Goal: Task Accomplishment & Management: Complete application form

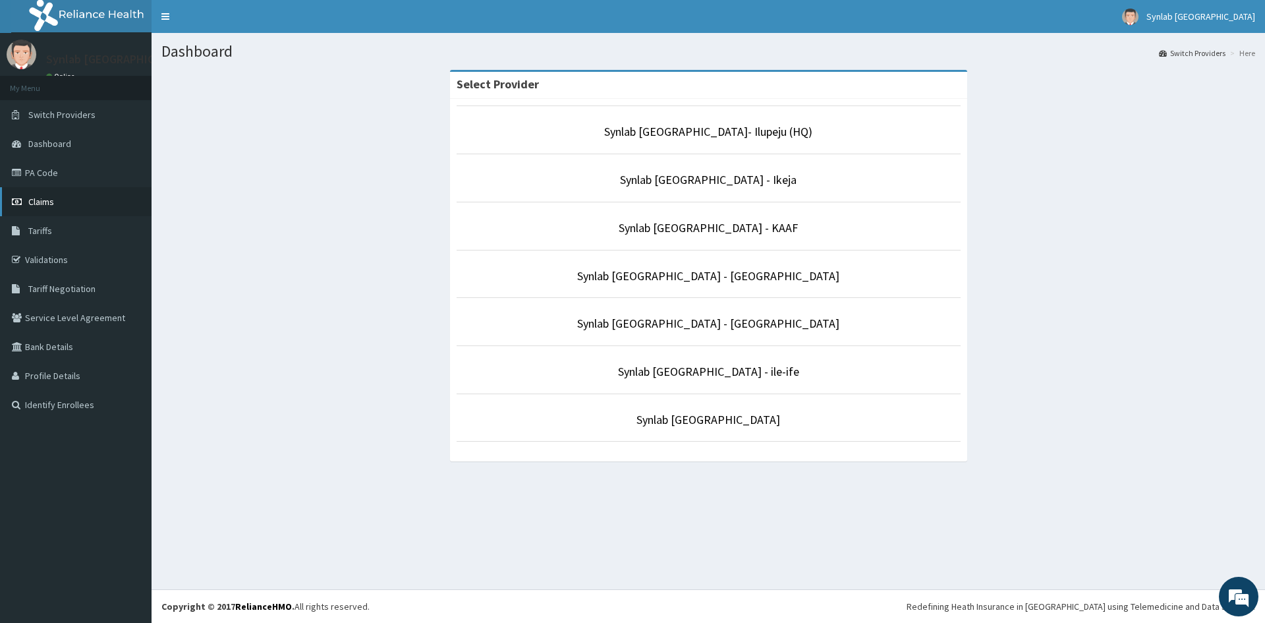
click at [32, 195] on link "Claims" at bounding box center [76, 201] width 152 height 29
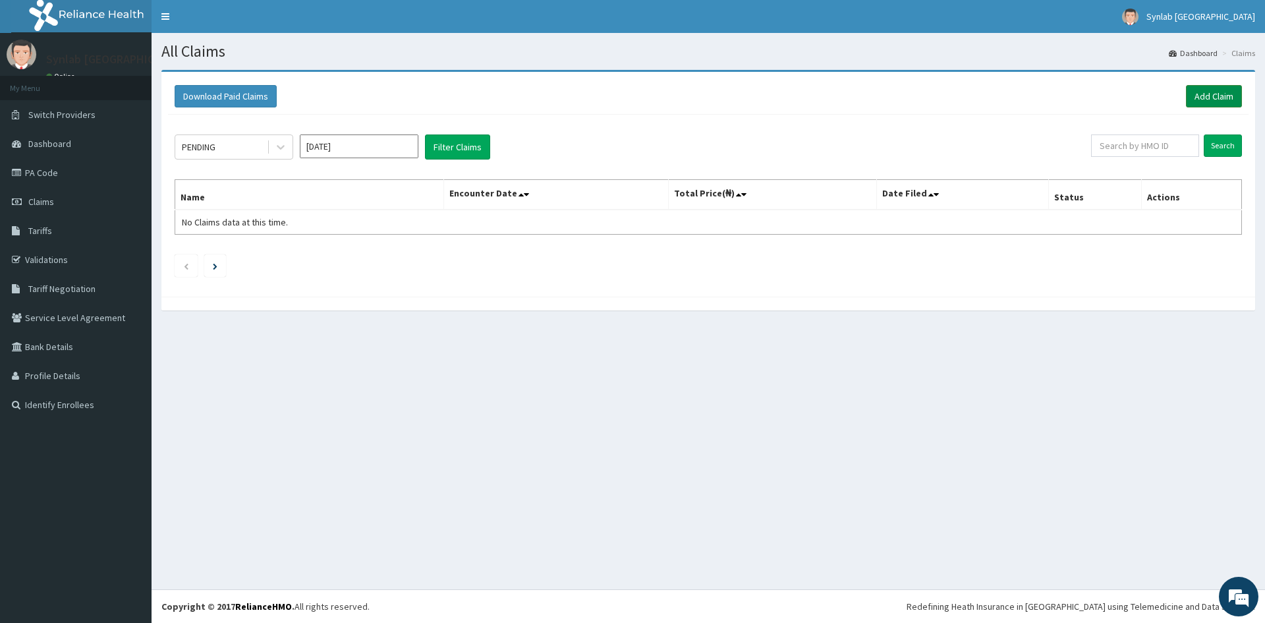
click at [1215, 95] on link "Add Claim" at bounding box center [1214, 96] width 56 height 22
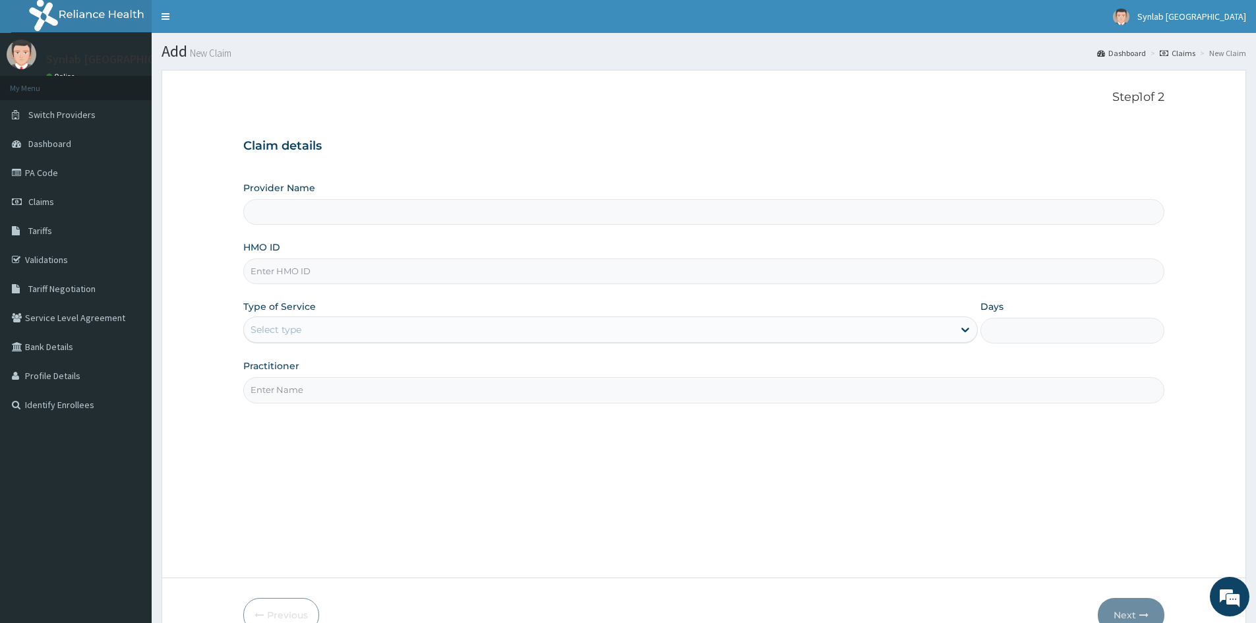
type input "Synlab Nigeria- Ilupeju (HQ)"
click at [297, 333] on div "Select type" at bounding box center [275, 329] width 51 height 13
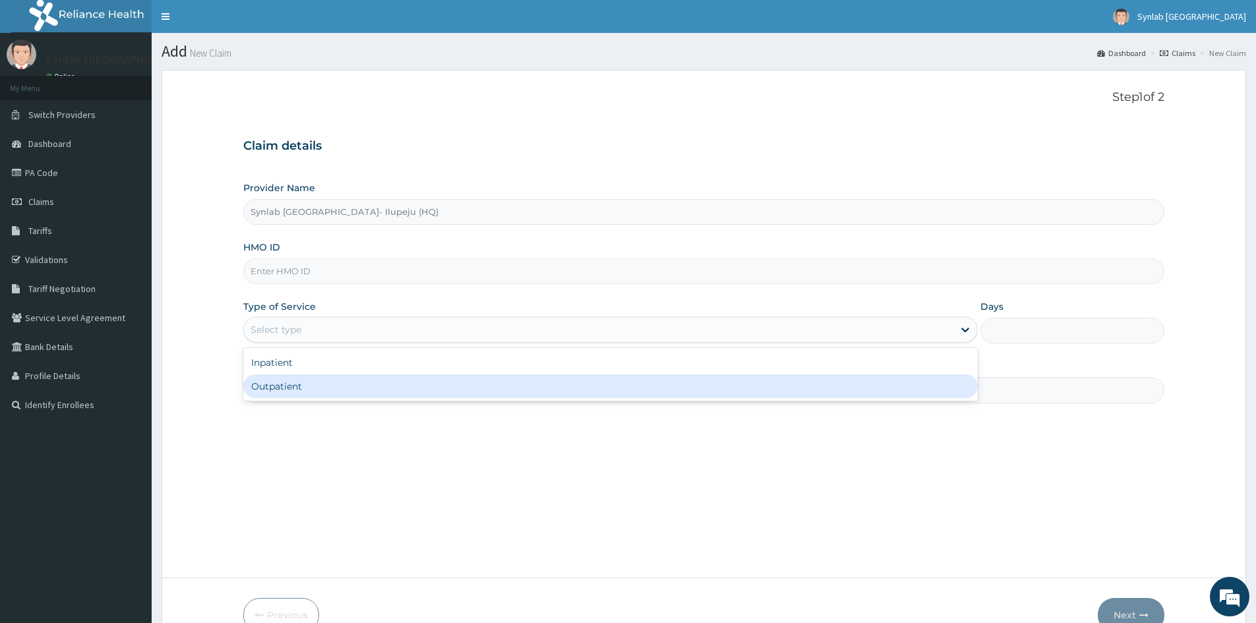
click at [318, 384] on div "Outpatient" at bounding box center [610, 386] width 734 height 24
type input "1"
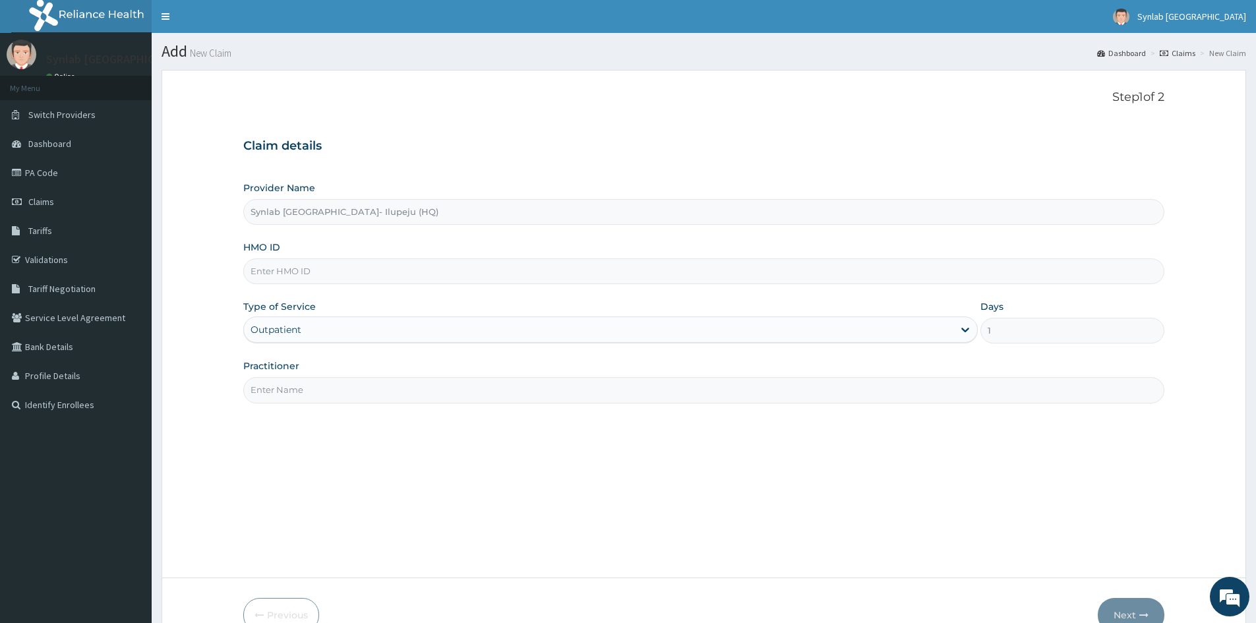
click at [384, 260] on input "HMO ID" at bounding box center [703, 271] width 921 height 26
click at [367, 379] on input "Practitioner" at bounding box center [703, 390] width 921 height 26
type input "SYNLAB"
click at [343, 280] on input "HMO ID" at bounding box center [703, 271] width 921 height 26
paste input "PIN/10042/B / PA/60AF54"
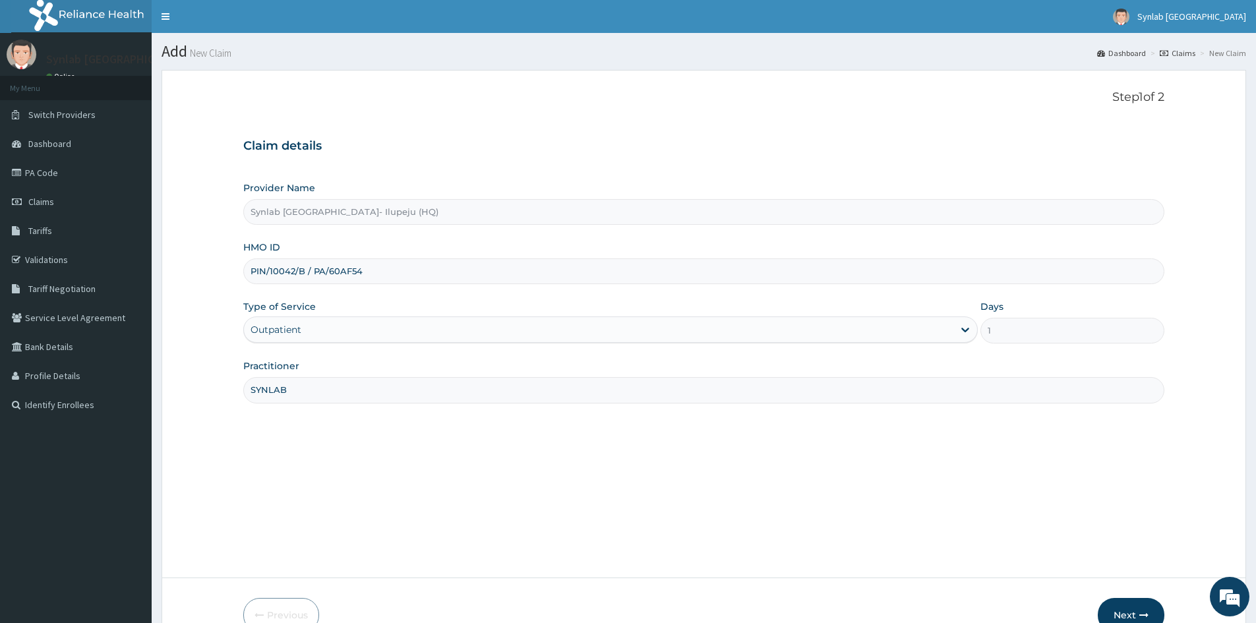
drag, startPoint x: 310, startPoint y: 271, endPoint x: 452, endPoint y: 266, distance: 141.8
click at [452, 266] on input "PIN/10042/B / PA/60AF54" at bounding box center [703, 271] width 921 height 26
type input "PIN/10042/B"
click at [1139, 603] on button "Next" at bounding box center [1130, 615] width 67 height 34
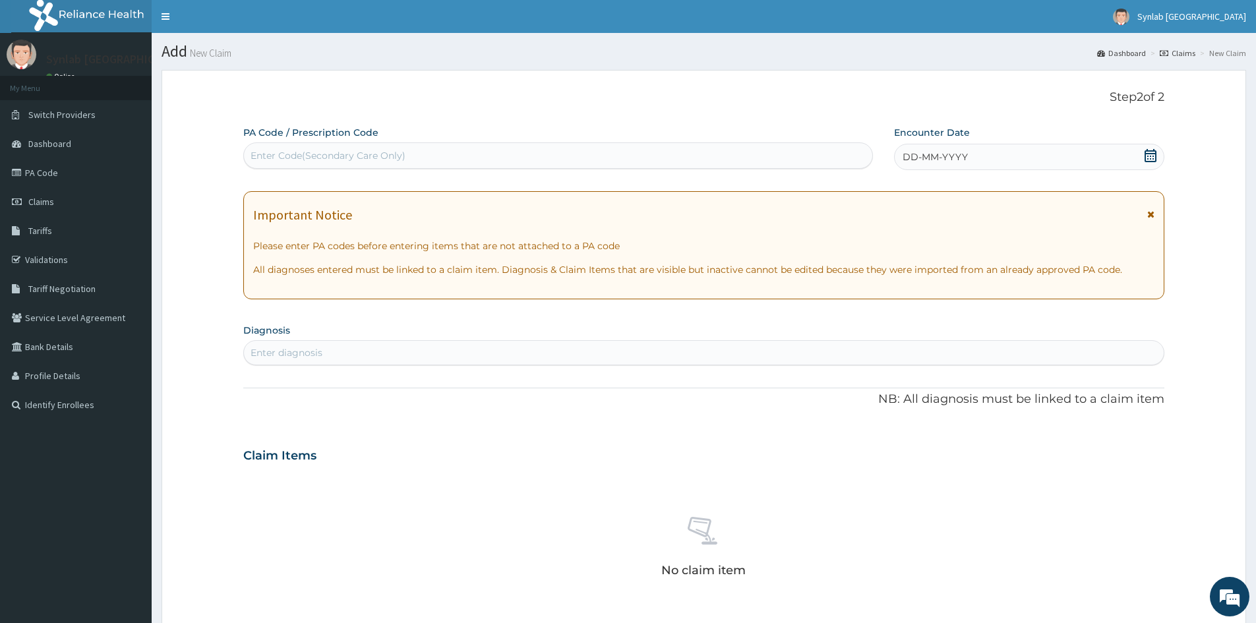
click at [379, 160] on div "Enter Code(Secondary Care Only)" at bounding box center [327, 155] width 155 height 13
paste input "PA/60AF54"
type input "PA/60AF54"
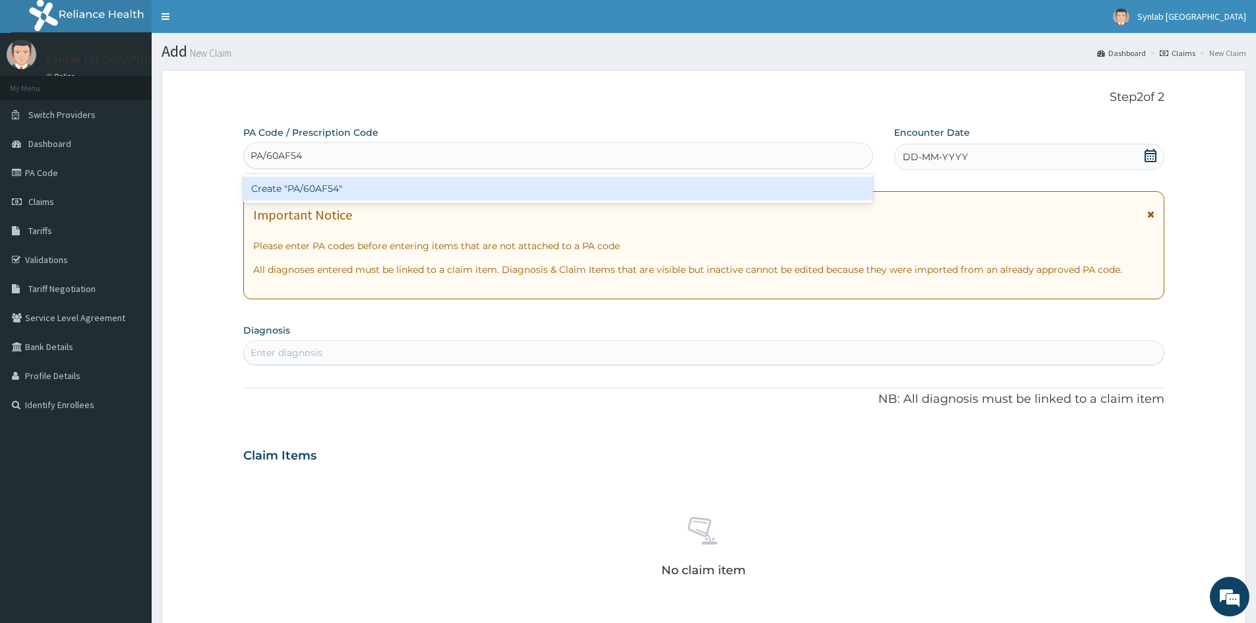
click at [471, 191] on div "Create "PA/60AF54"" at bounding box center [557, 189] width 629 height 24
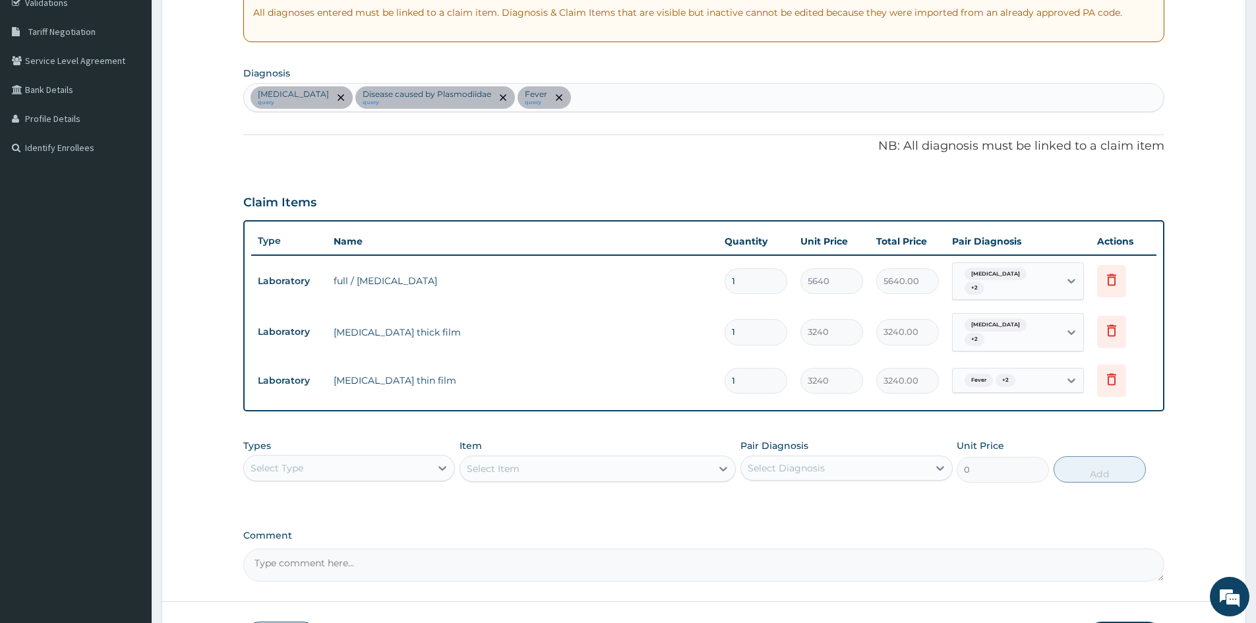
scroll to position [354, 0]
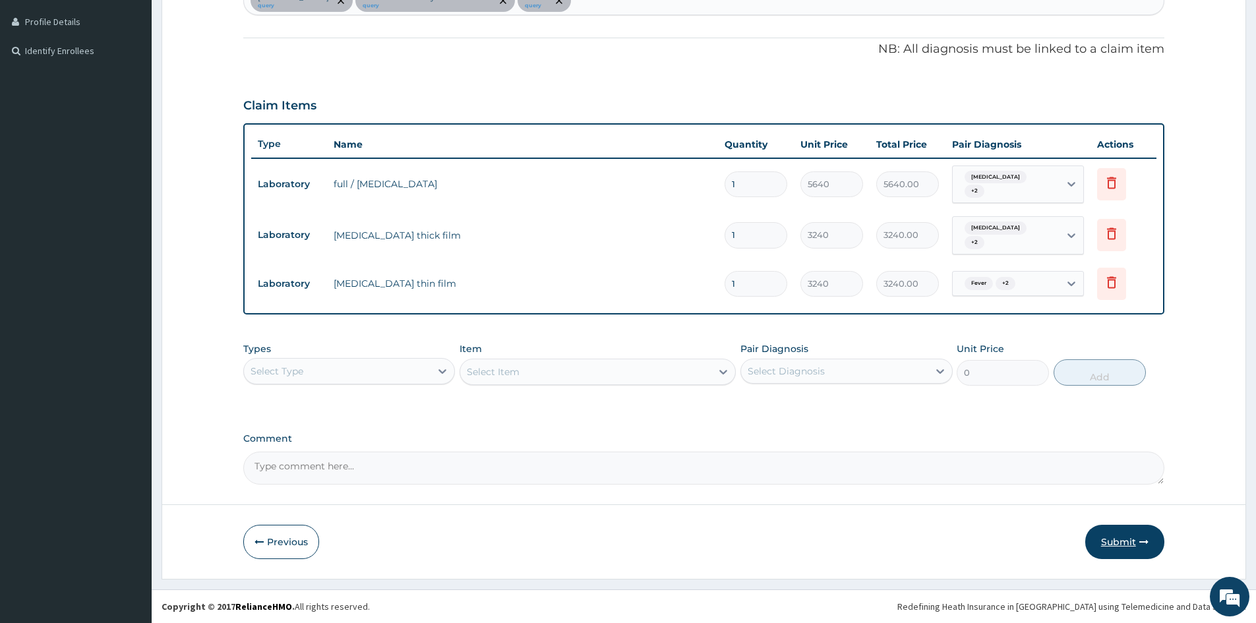
click at [1098, 541] on button "Submit" at bounding box center [1124, 542] width 79 height 34
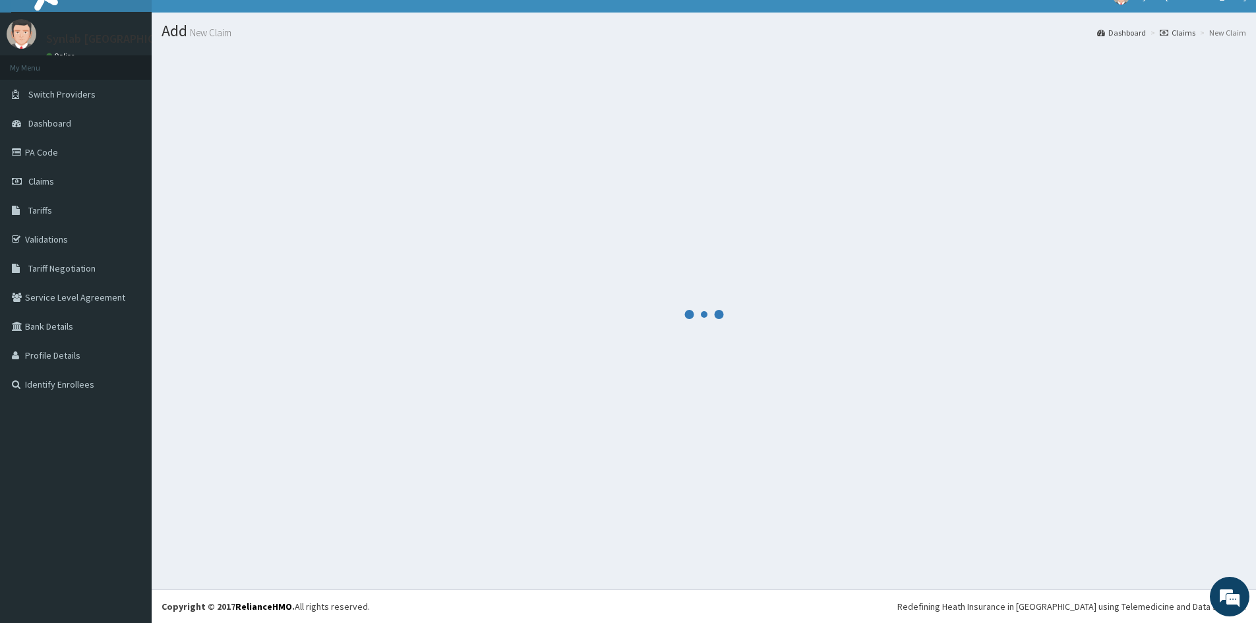
scroll to position [20, 0]
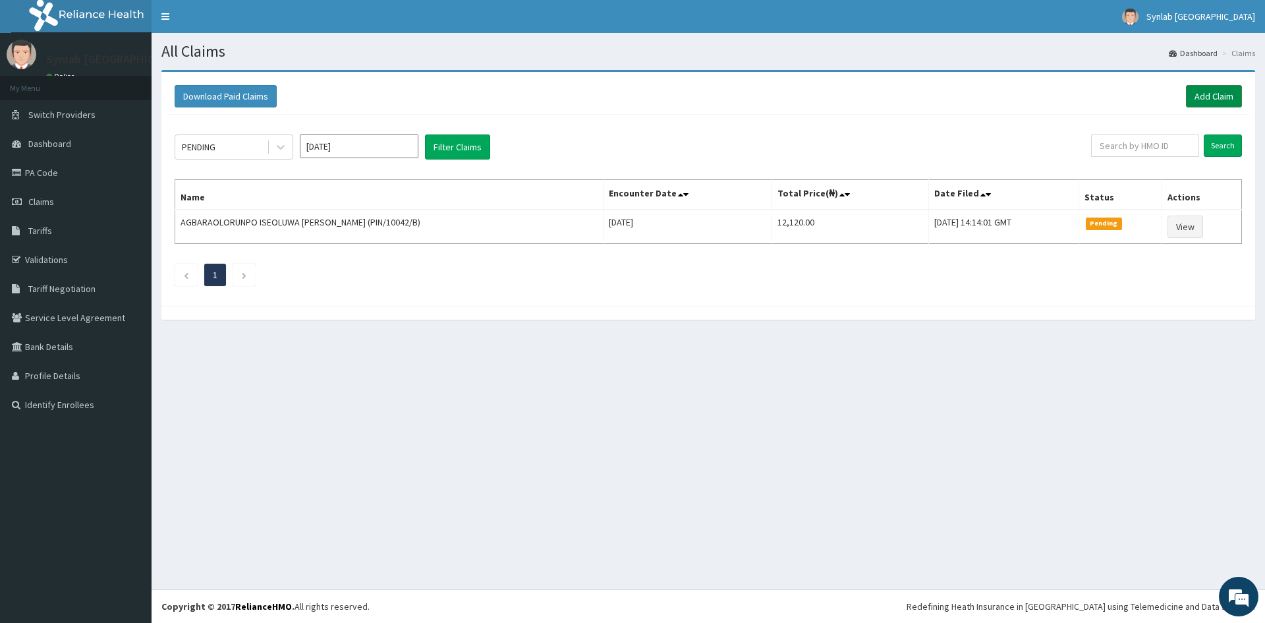
click at [1230, 96] on link "Add Claim" at bounding box center [1214, 96] width 56 height 22
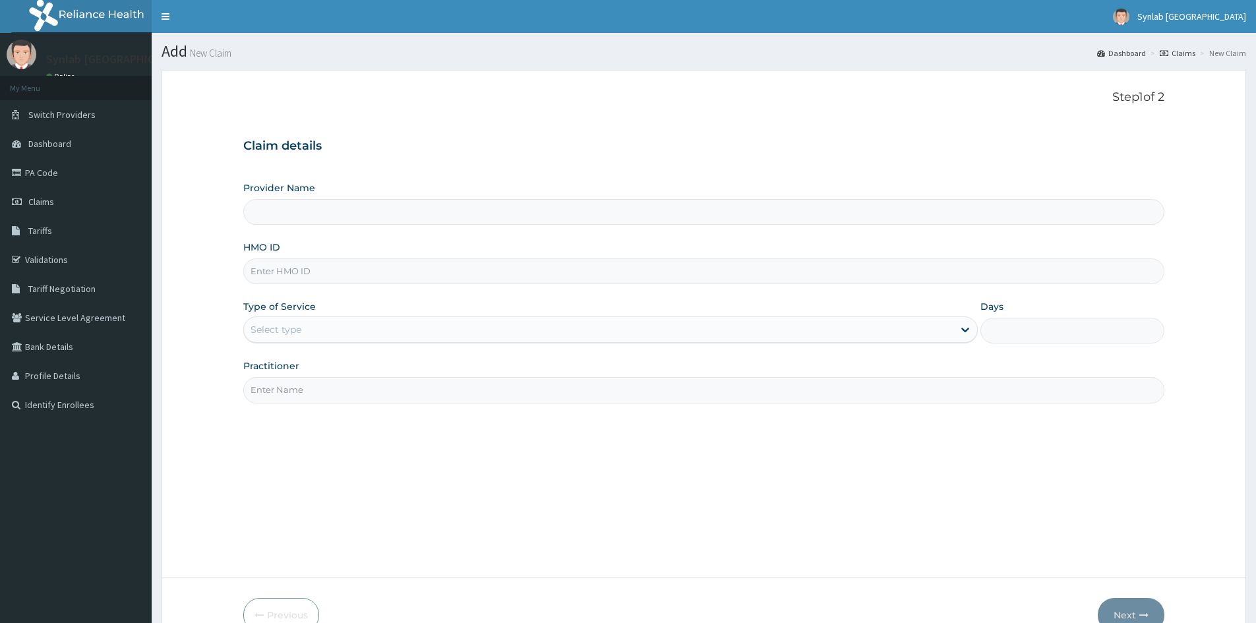
click at [309, 274] on input "HMO ID" at bounding box center [703, 271] width 921 height 26
paste input "NEI/10035/B / PA/A27E73"
type input "NEI/10035/B / PA/A27E73"
click at [313, 270] on input "NEI/10035/B / PA/A27E73" at bounding box center [703, 271] width 921 height 26
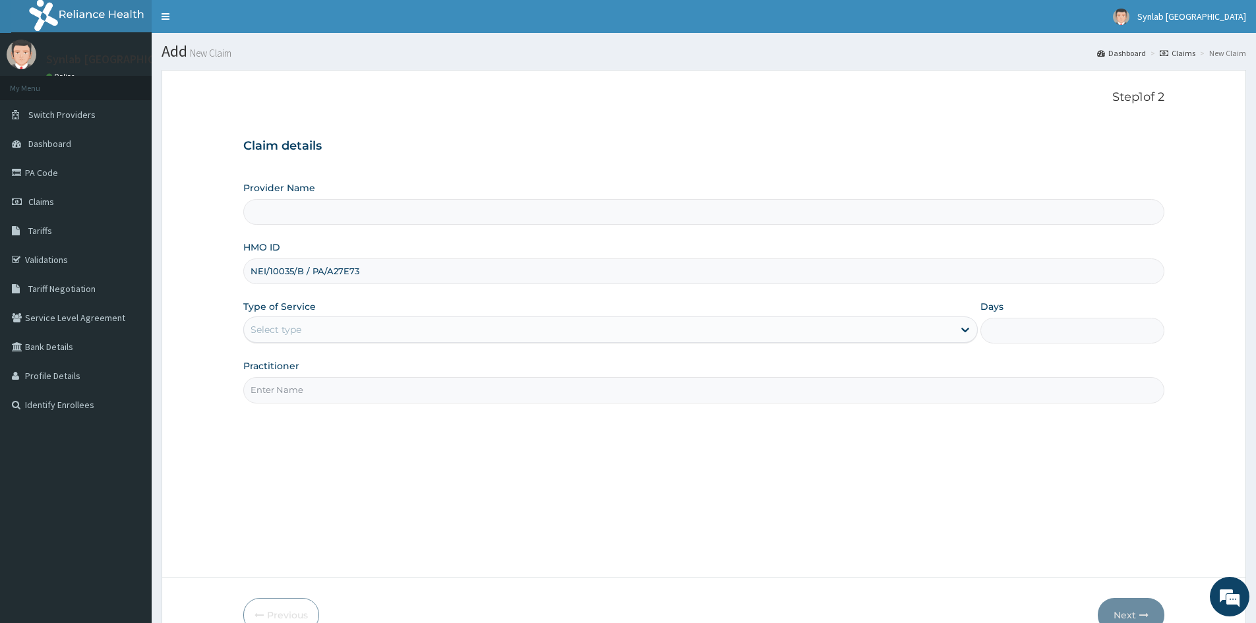
type input "Synlab Nigeria- Ilupeju (HQ)"
click at [313, 270] on input "NEI/10035/B / PA/A27E73" at bounding box center [703, 271] width 921 height 26
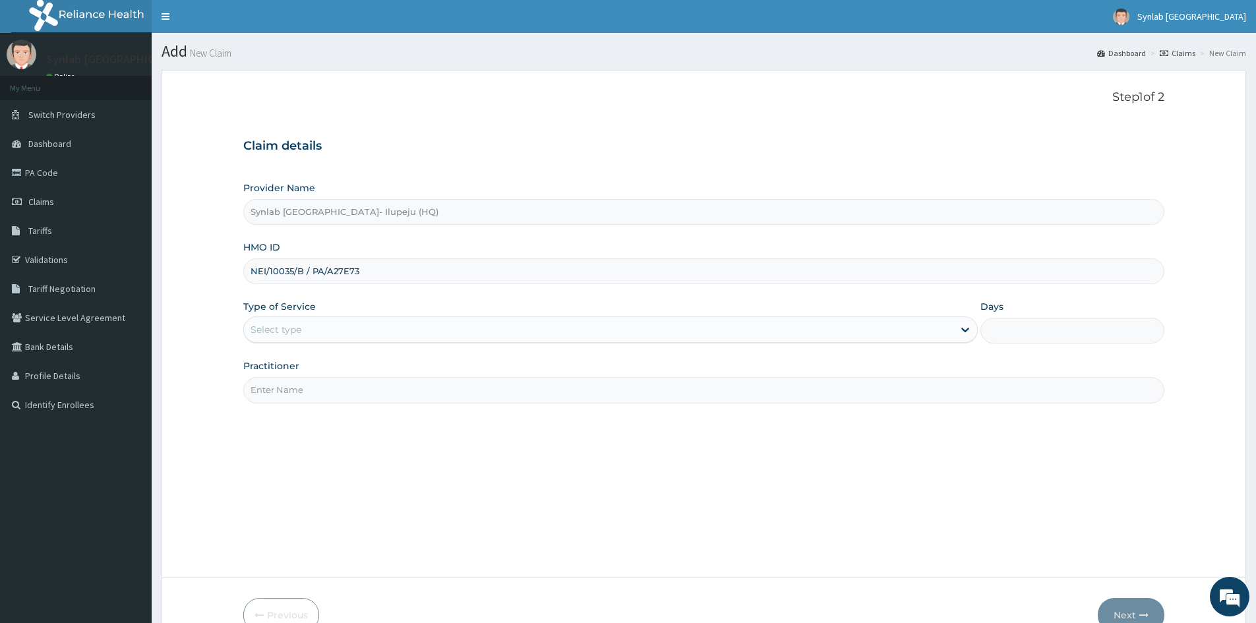
drag, startPoint x: 311, startPoint y: 269, endPoint x: 380, endPoint y: 270, distance: 69.2
click at [381, 271] on input "NEI/10035/B / PA/A27E73" at bounding box center [703, 271] width 921 height 26
type input "NEI/10035/B"
click at [351, 335] on div "Select type" at bounding box center [598, 329] width 709 height 21
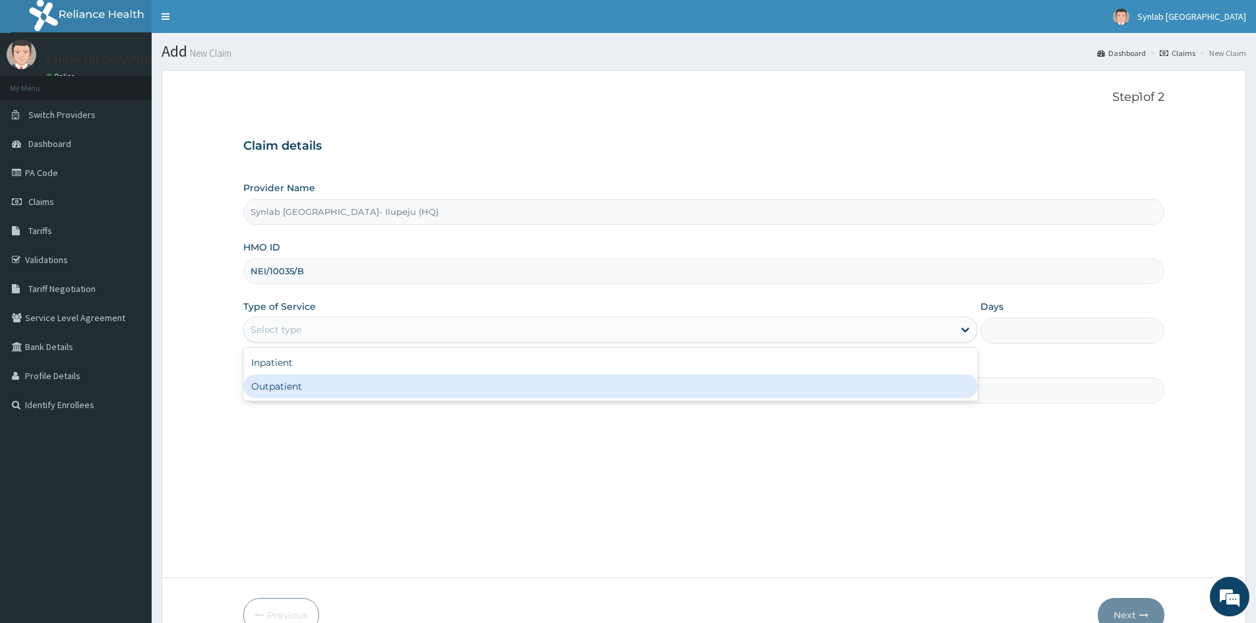
click at [342, 386] on div "Outpatient" at bounding box center [610, 386] width 734 height 24
type input "1"
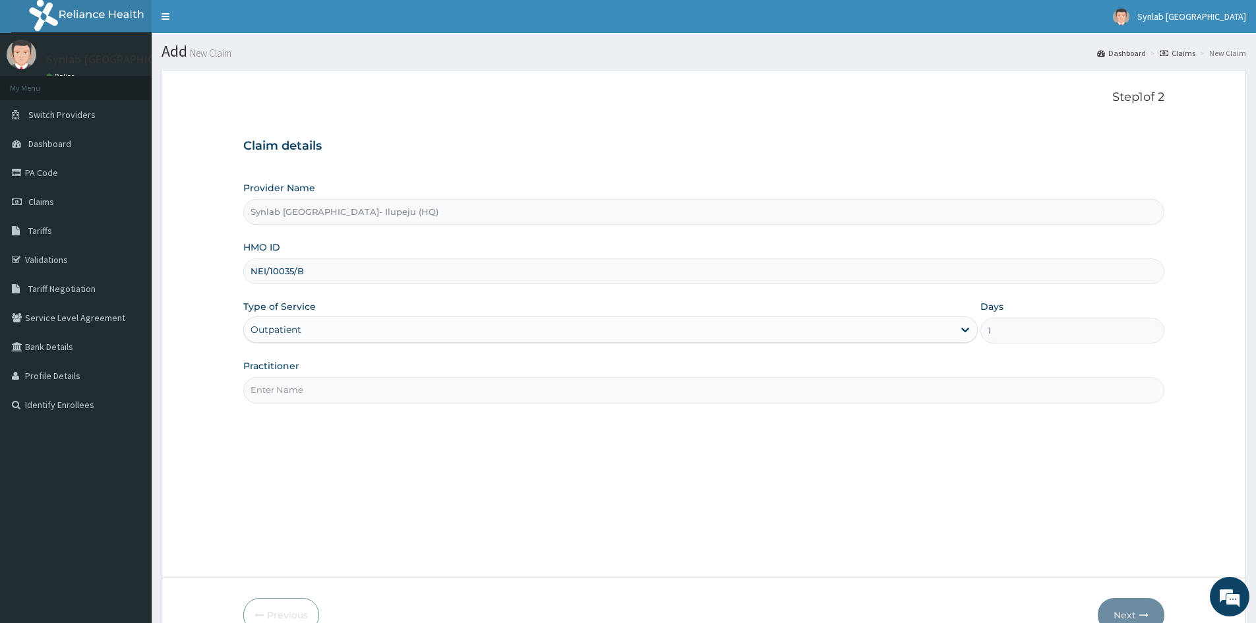
click at [315, 386] on input "Practitioner" at bounding box center [703, 390] width 921 height 26
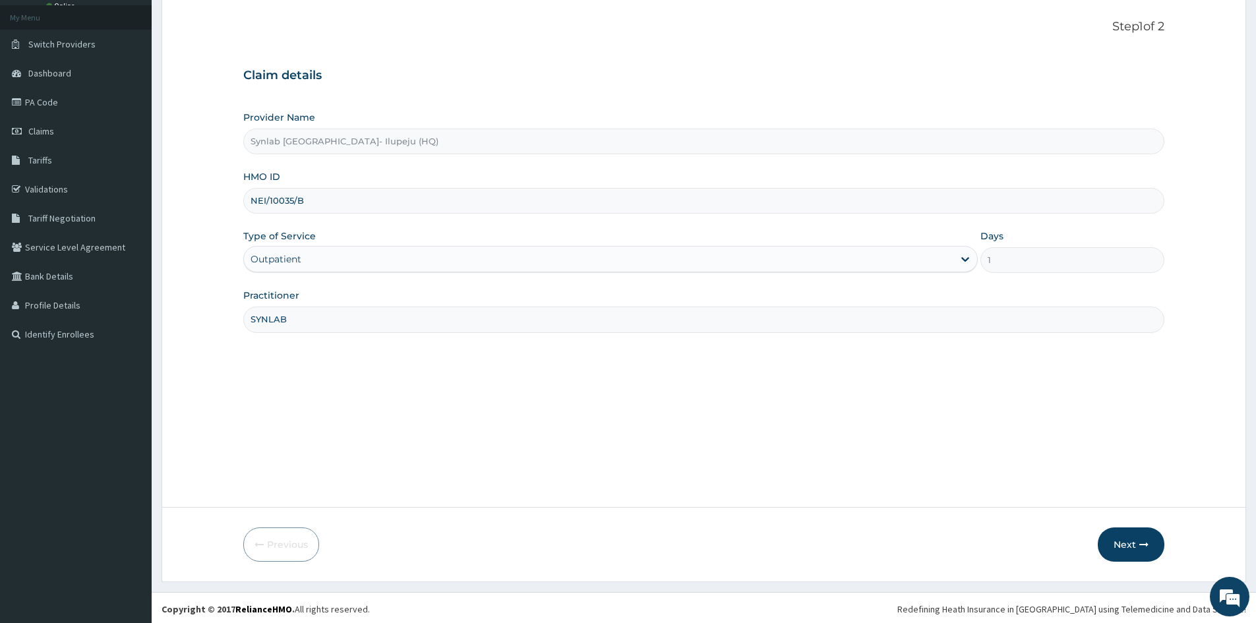
scroll to position [73, 0]
type input "SYNLAB"
click at [1108, 534] on button "Next" at bounding box center [1130, 542] width 67 height 34
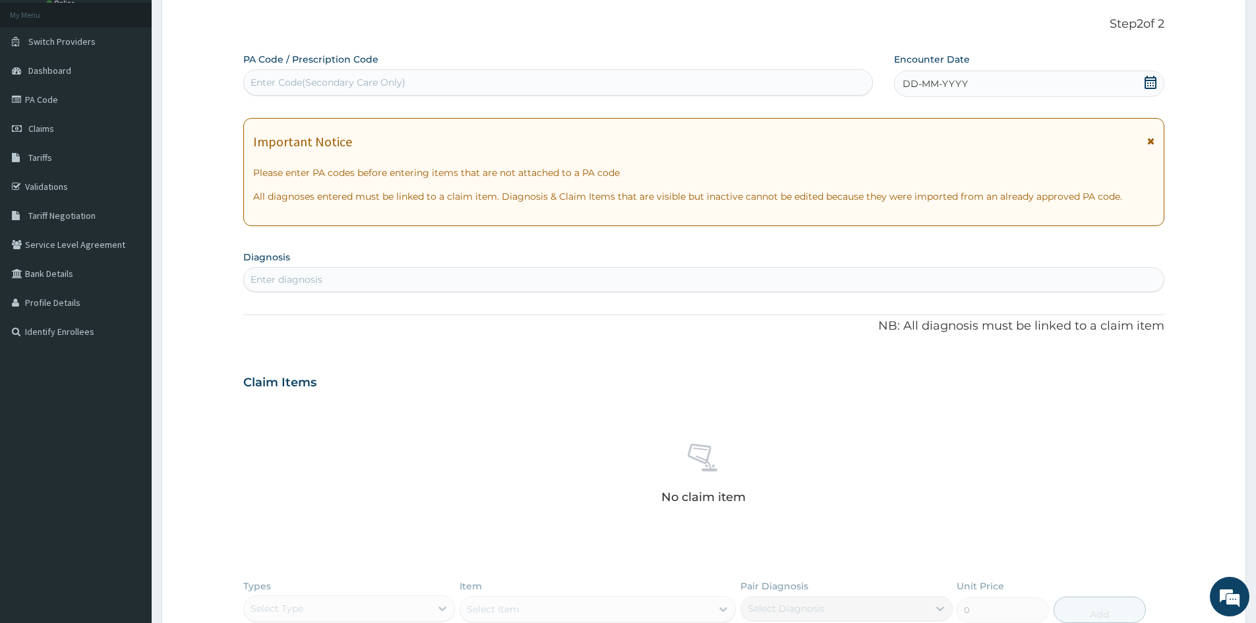
click at [419, 86] on div "Enter Code(Secondary Care Only)" at bounding box center [558, 82] width 628 height 21
paste input "PA/A27E73"
type input "PA/A27E73"
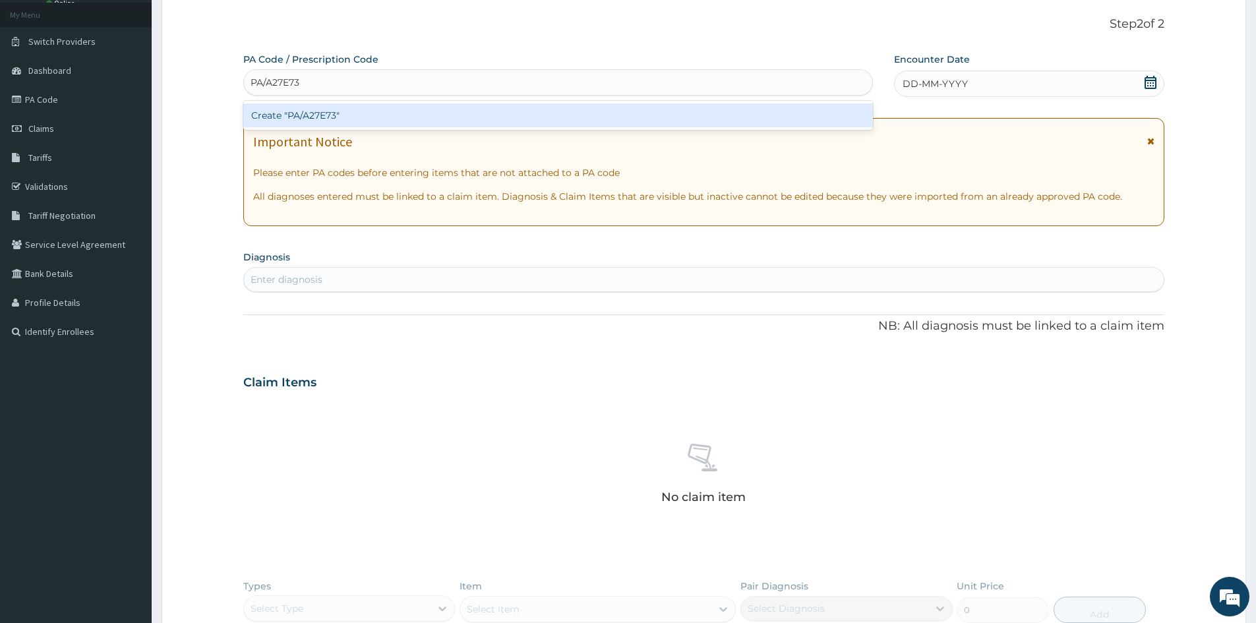
click at [380, 117] on div "Create "PA/A27E73"" at bounding box center [557, 115] width 629 height 24
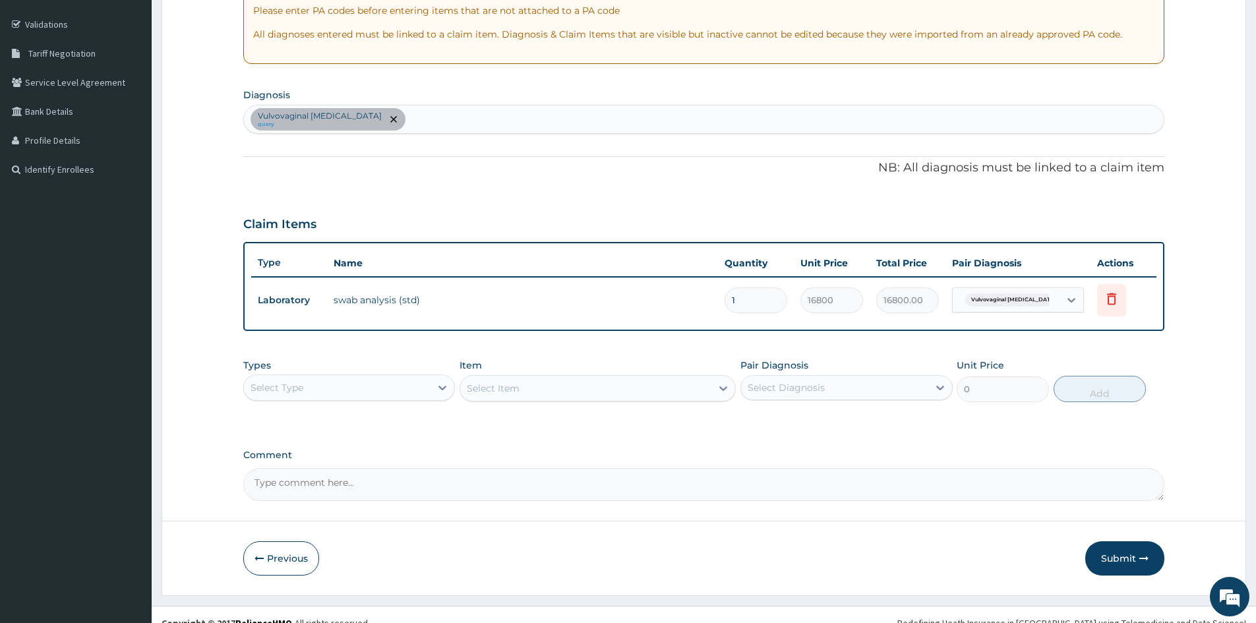
scroll to position [252, 0]
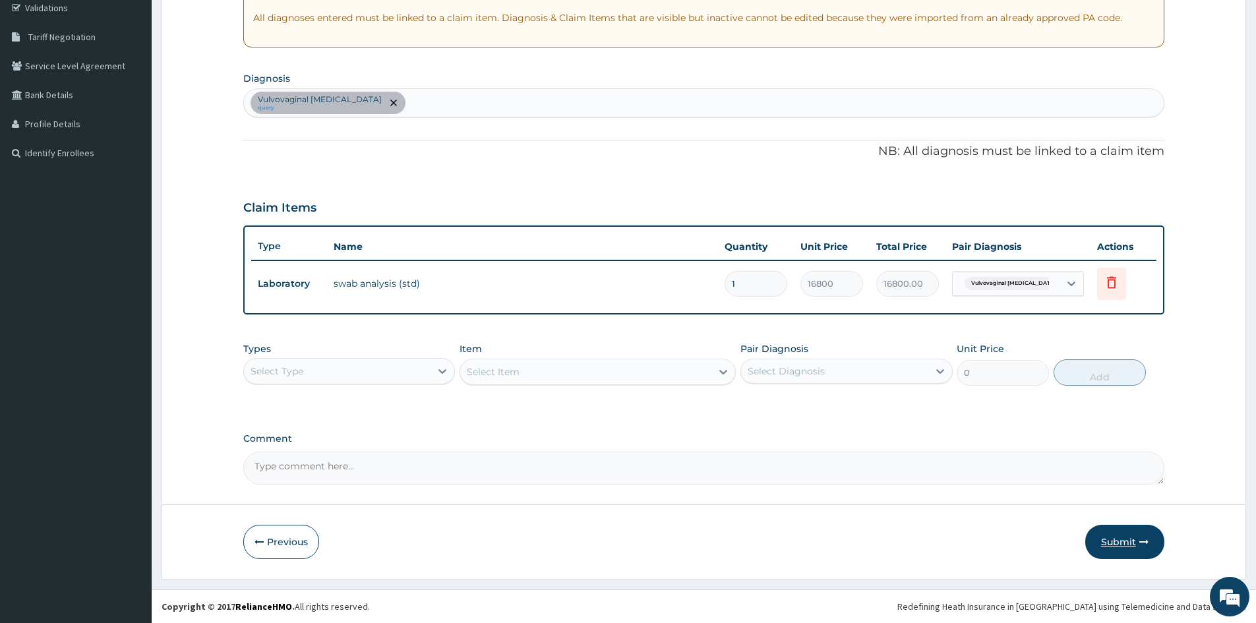
click at [1107, 545] on button "Submit" at bounding box center [1124, 542] width 79 height 34
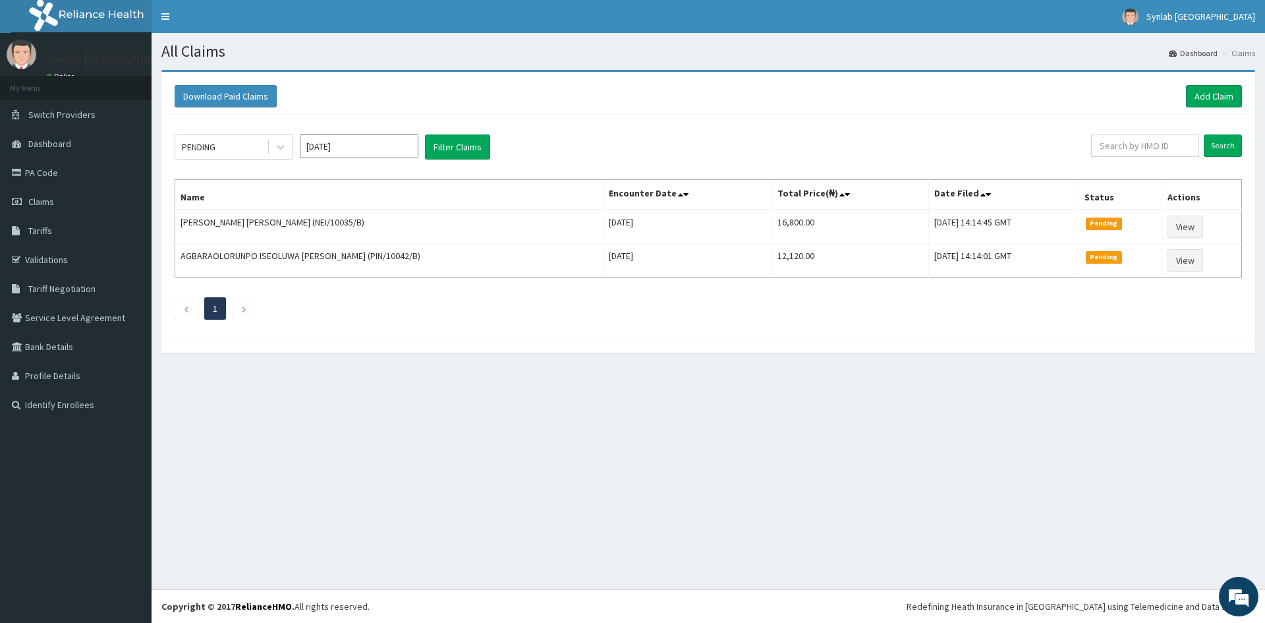
click at [266, 195] on th "Name" at bounding box center [389, 195] width 428 height 30
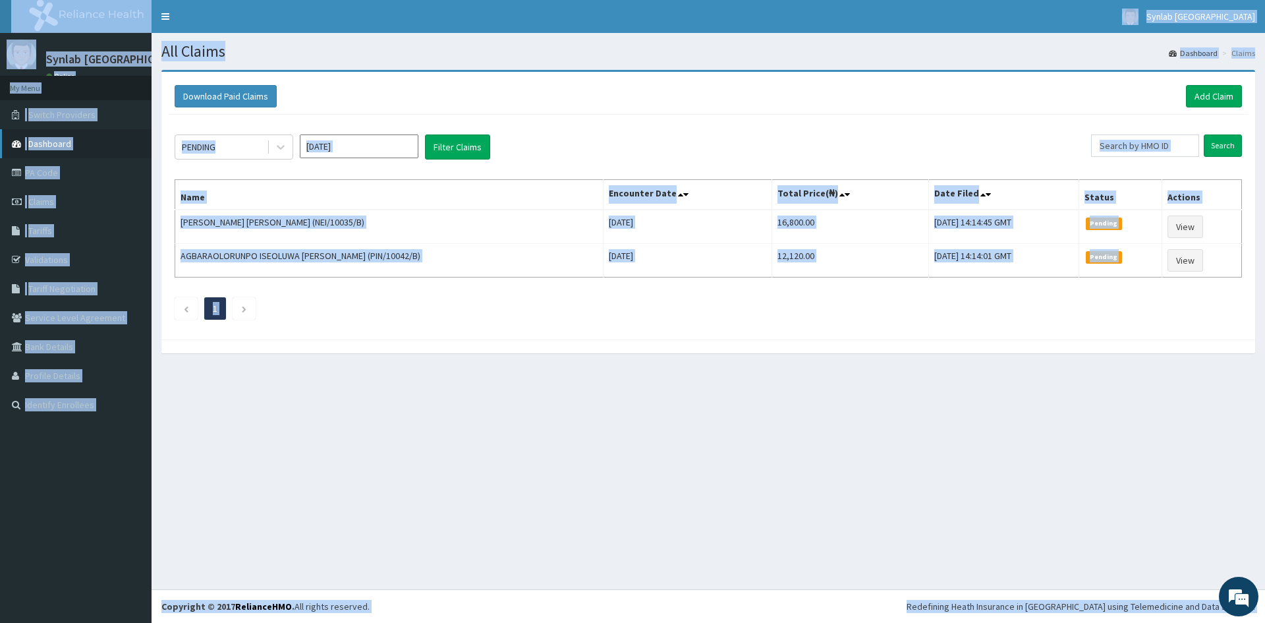
click at [97, 150] on link "Dashboard" at bounding box center [76, 143] width 152 height 29
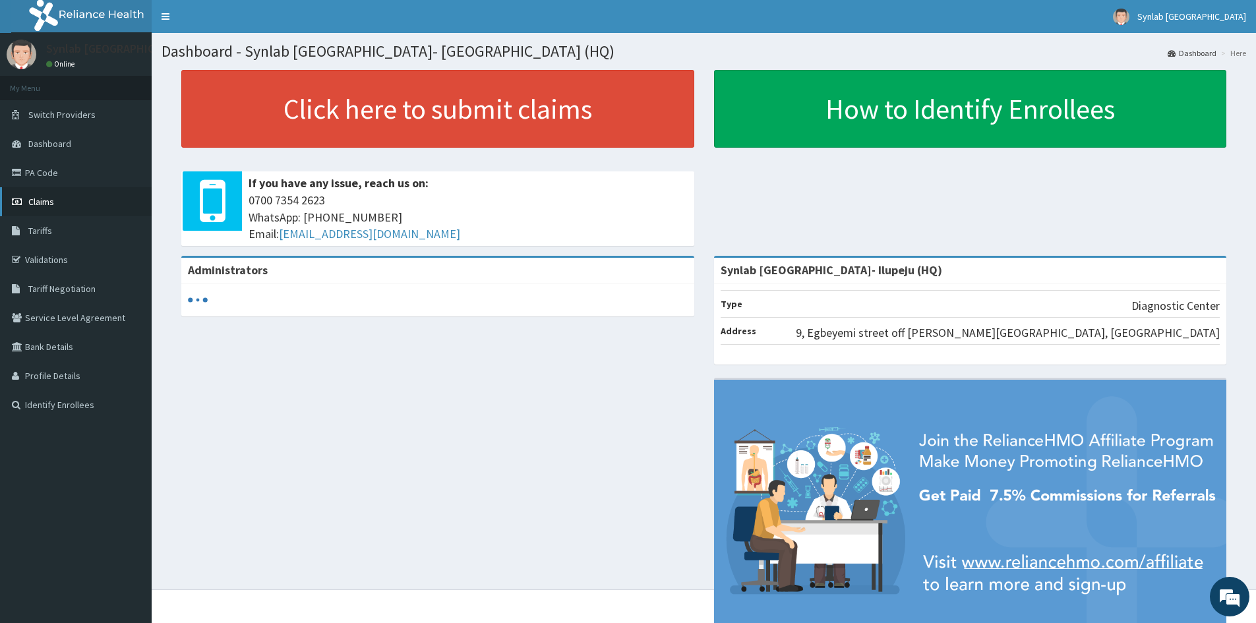
click at [65, 200] on link "Claims" at bounding box center [76, 201] width 152 height 29
